Goal: Task Accomplishment & Management: Manage account settings

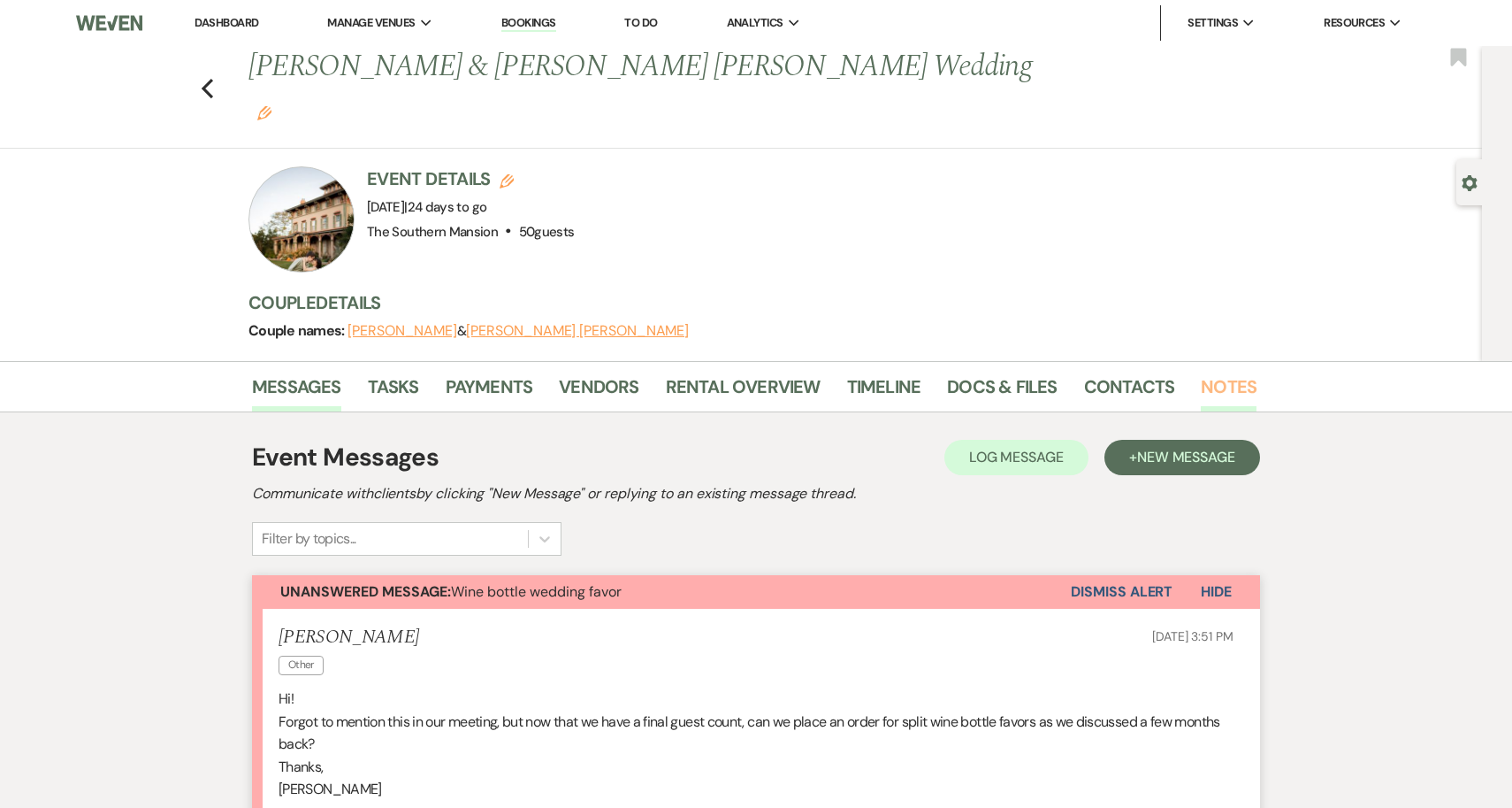
click at [1217, 372] on link "Notes" at bounding box center [1229, 391] width 56 height 39
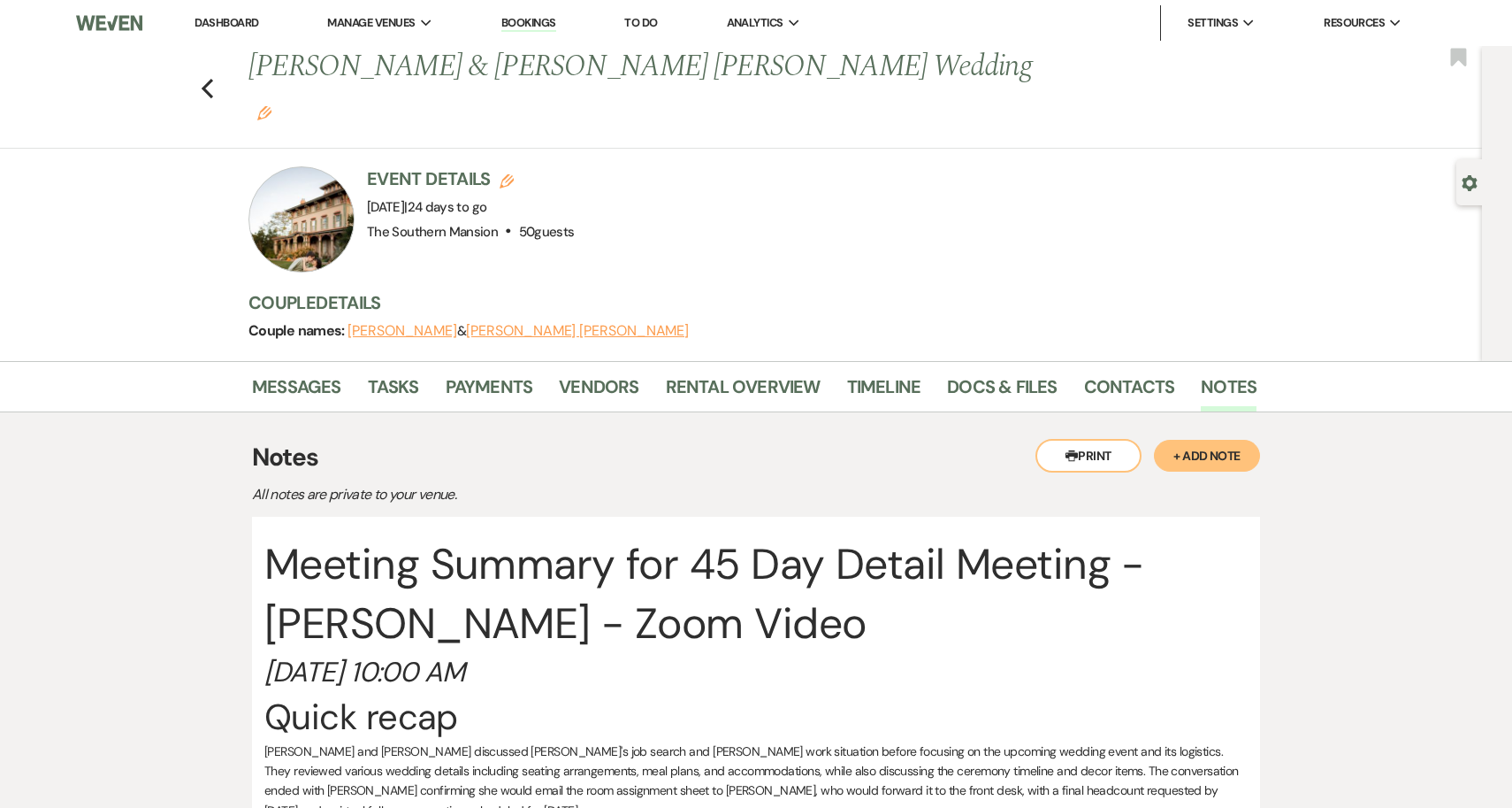
click at [1219, 440] on button "+ Add Note" at bounding box center [1207, 455] width 106 height 32
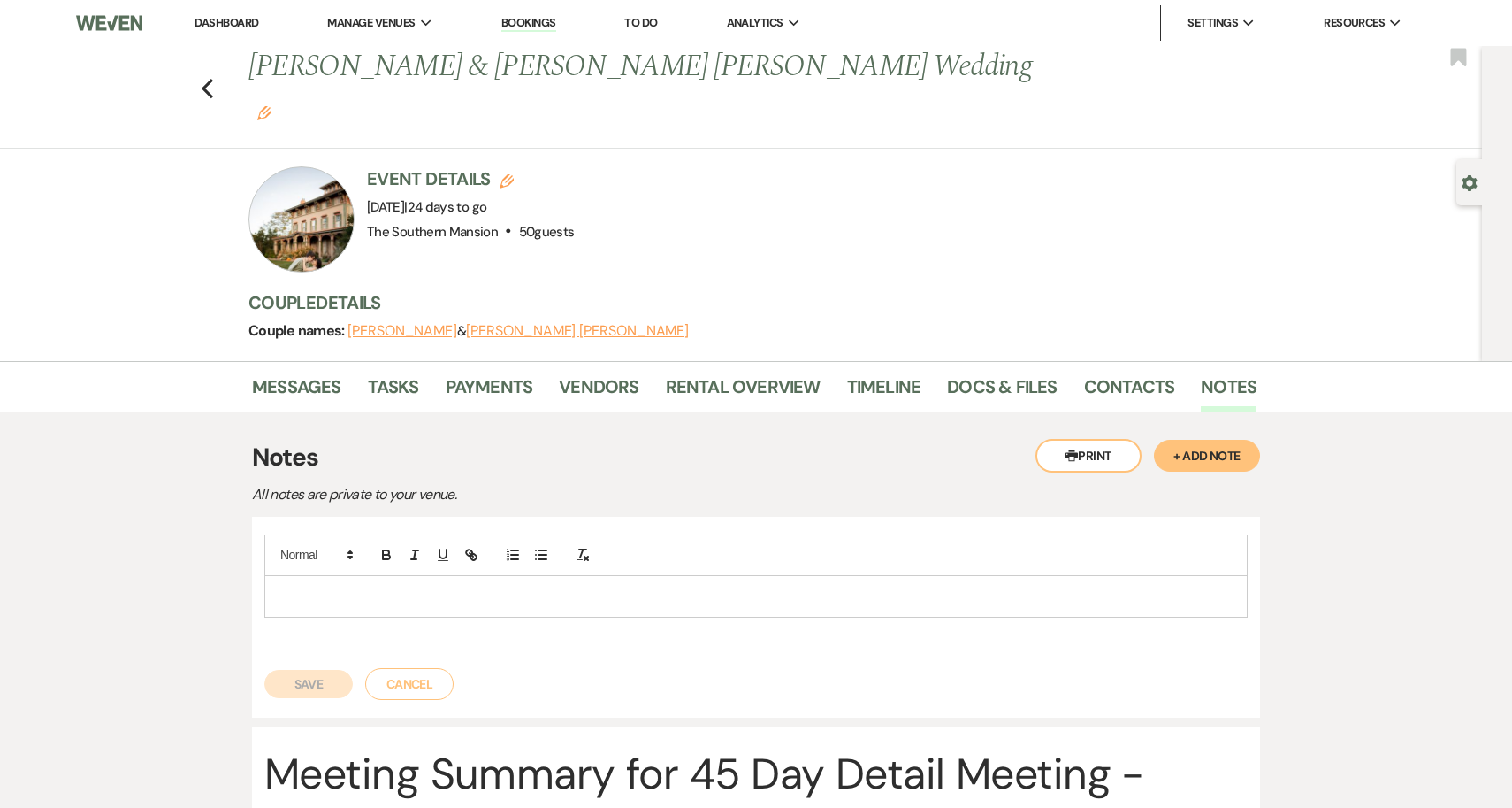
scroll to position [2, 0]
click at [1096, 585] on p at bounding box center [756, 595] width 955 height 19
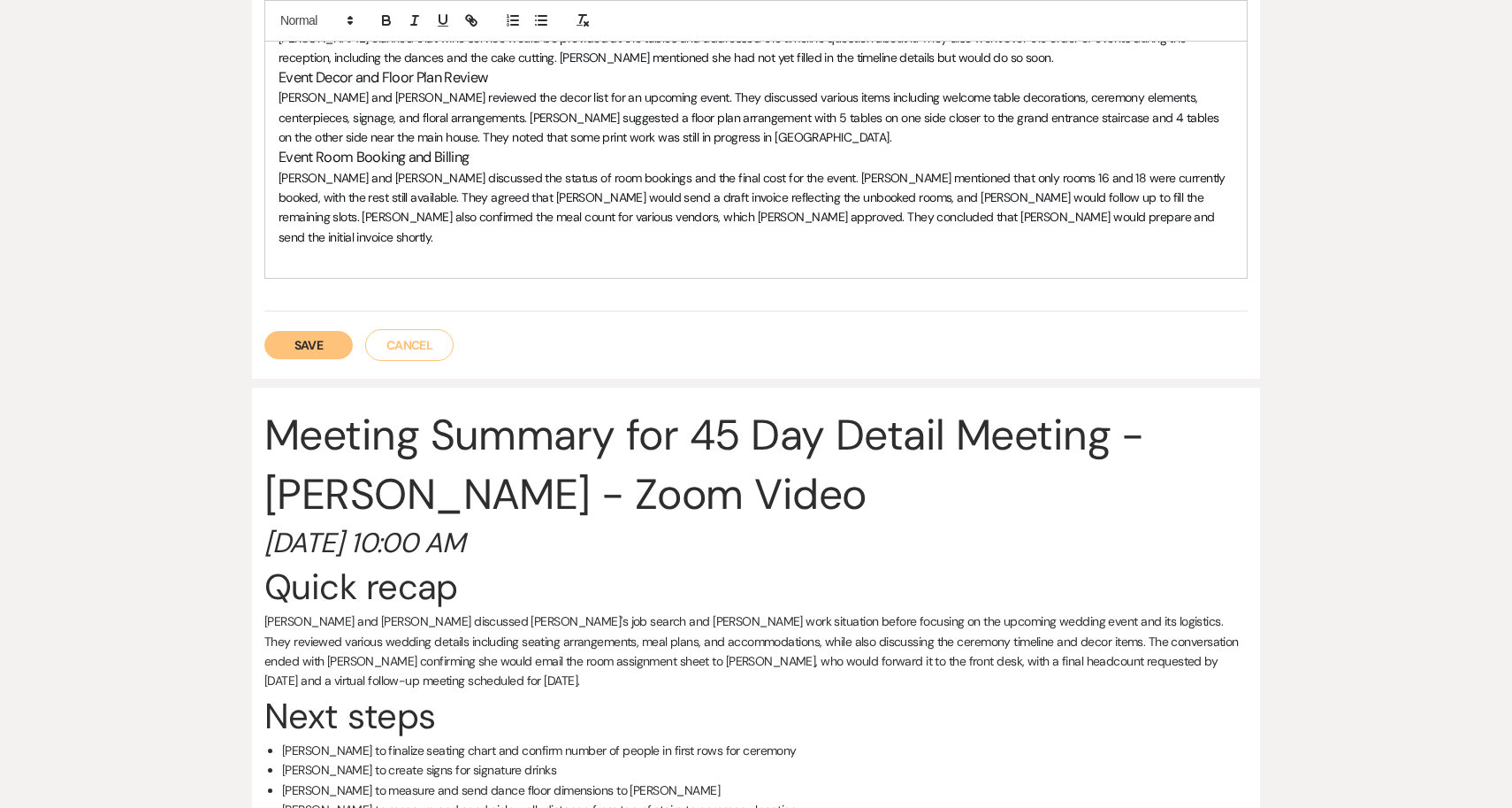
scroll to position [1038, 0]
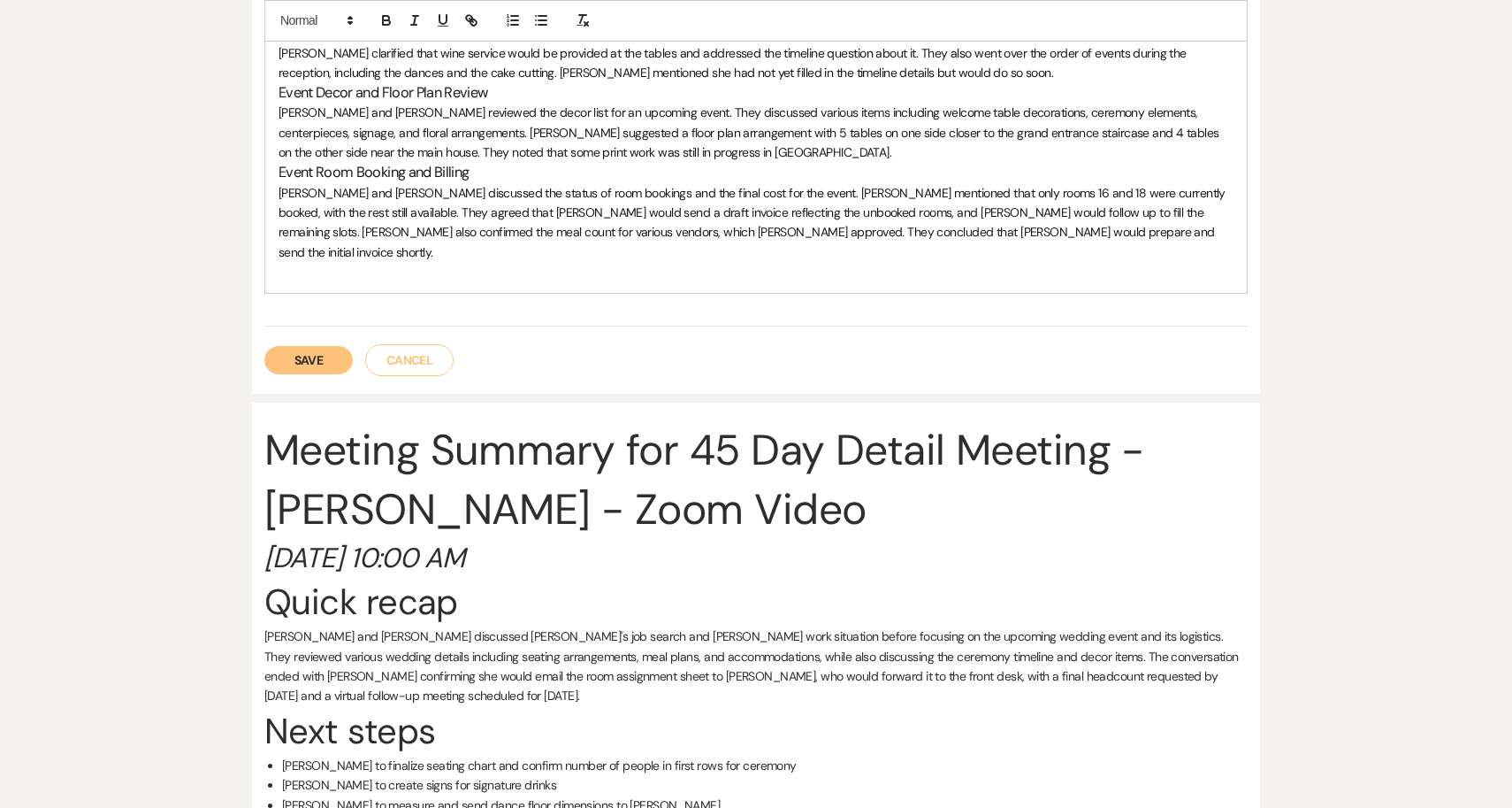
click at [284, 346] on button "Save" at bounding box center [308, 360] width 89 height 28
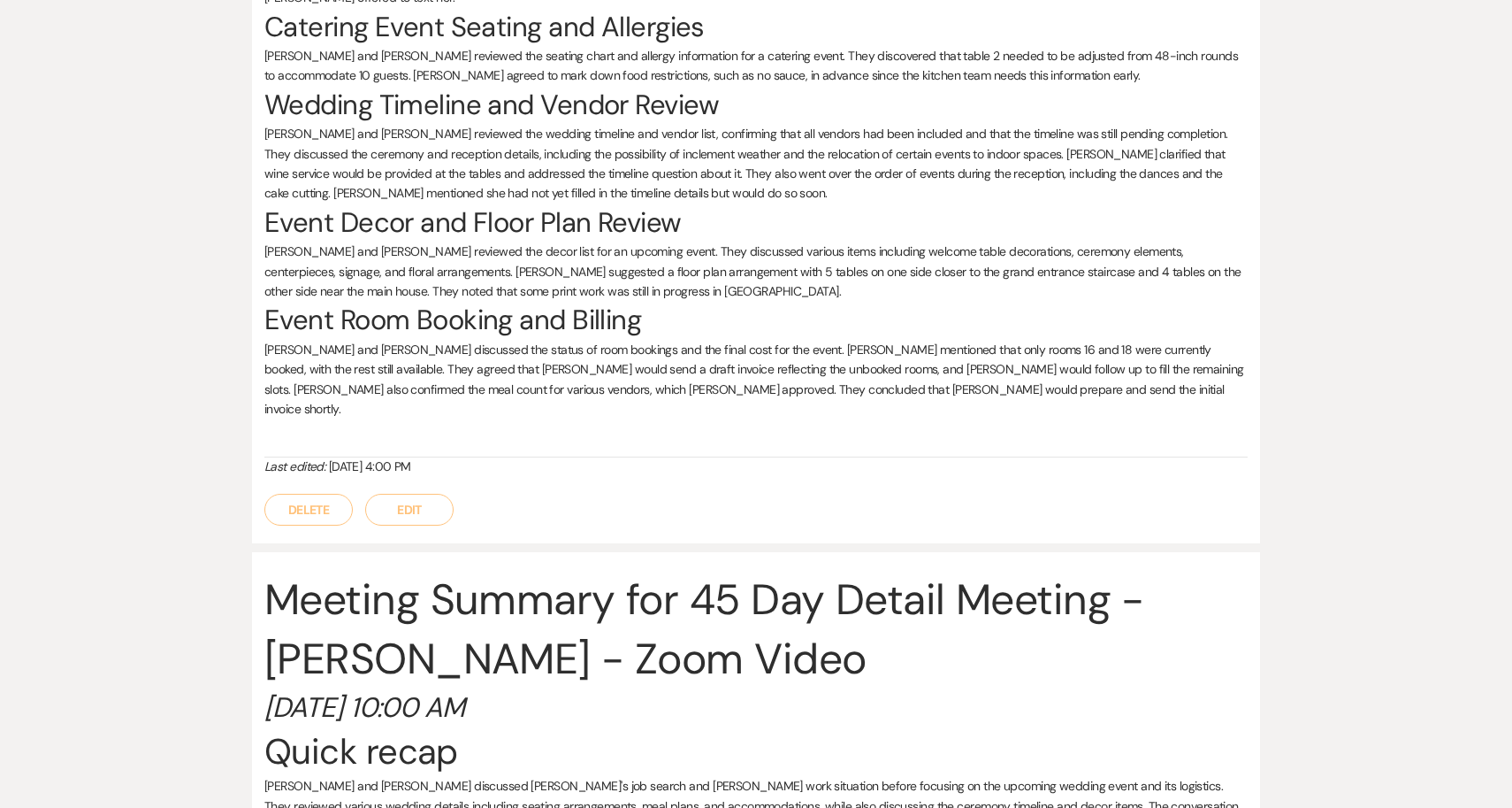
scroll to position [0, 0]
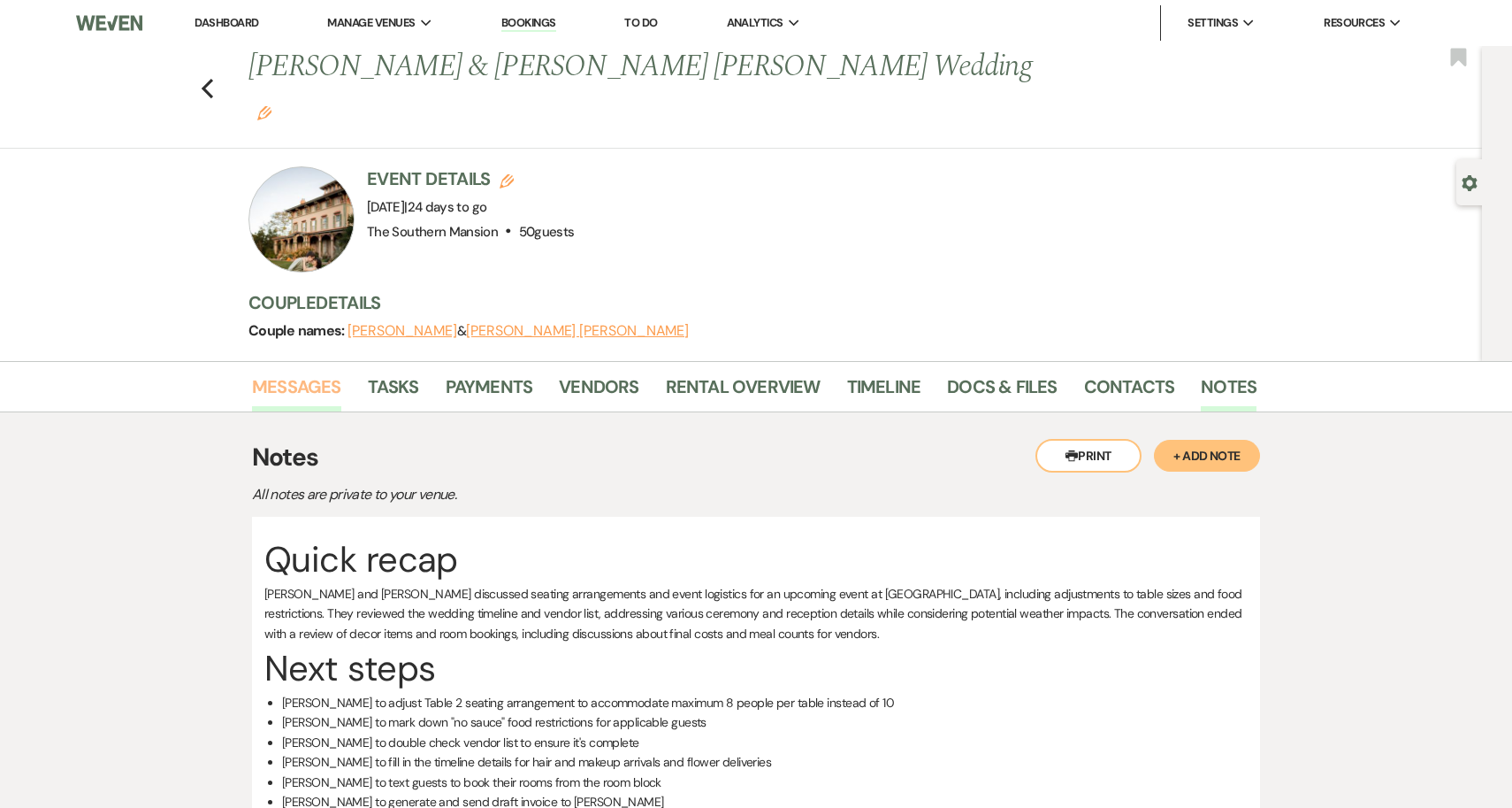
click at [309, 372] on link "Messages" at bounding box center [297, 391] width 90 height 39
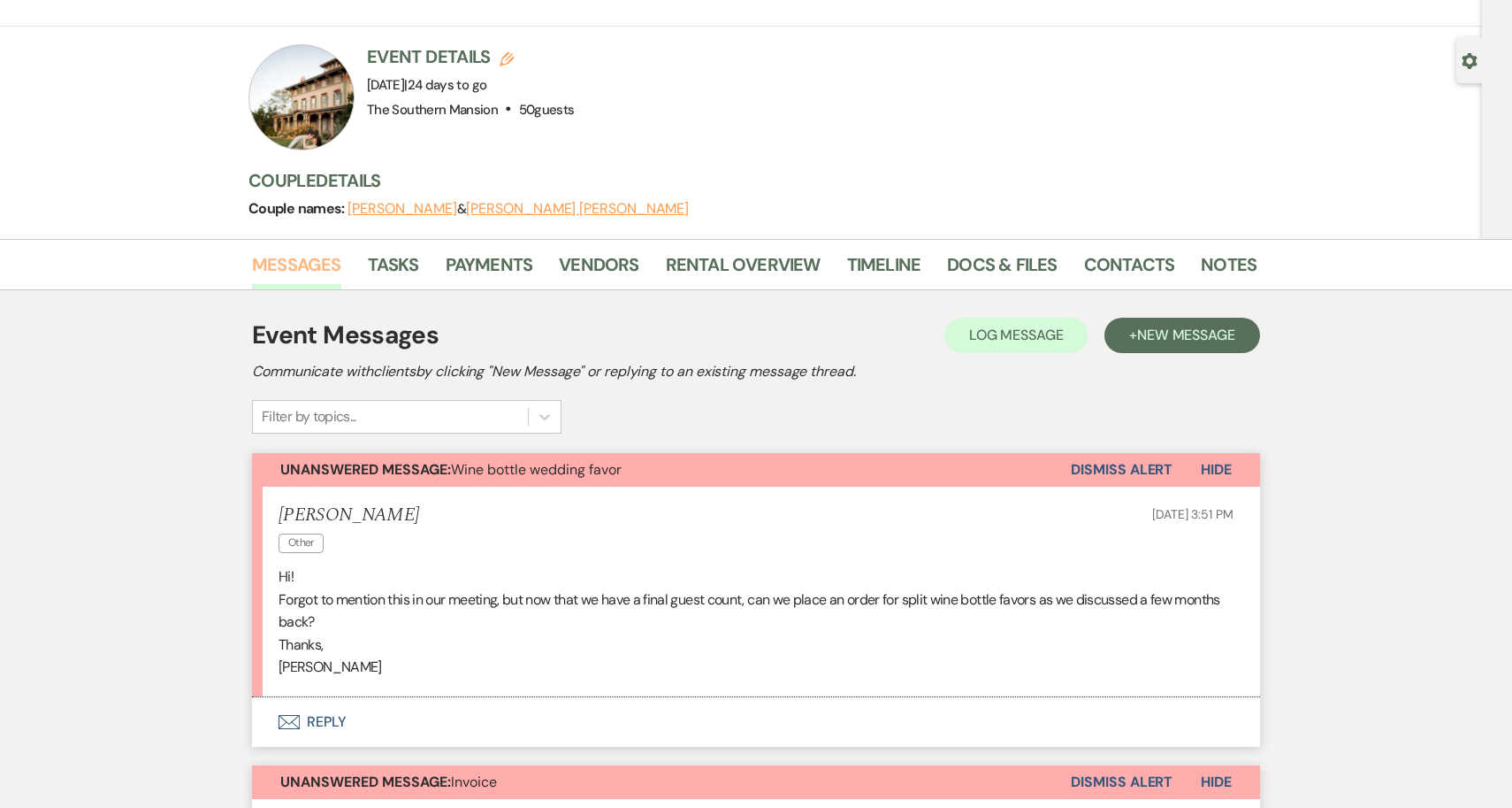
scroll to position [123, 0]
